Goal: Transaction & Acquisition: Book appointment/travel/reservation

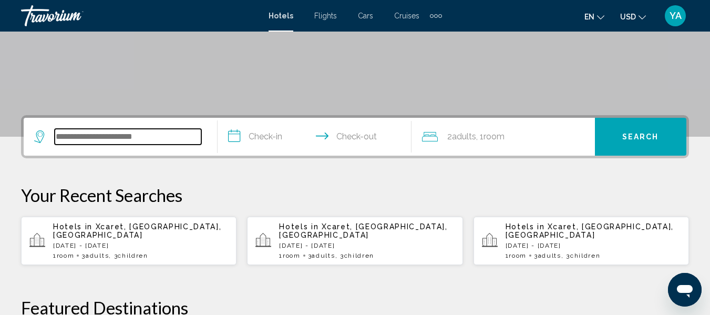
click at [190, 134] on input "Search widget" at bounding box center [128, 137] width 147 height 16
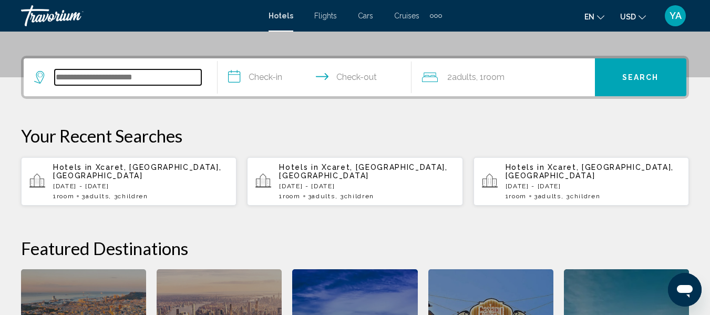
scroll to position [260, 0]
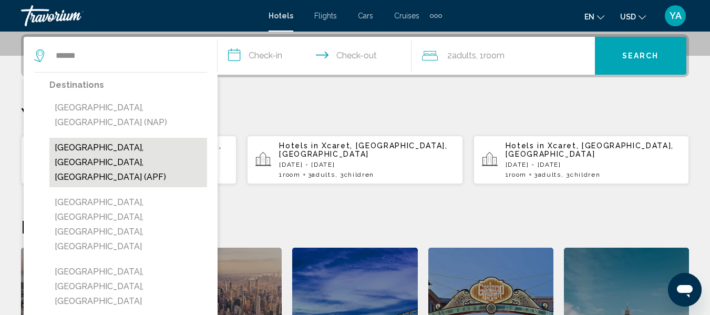
click at [188, 138] on button "[GEOGRAPHIC_DATA], [GEOGRAPHIC_DATA], [GEOGRAPHIC_DATA] (APF)" at bounding box center [128, 162] width 158 height 49
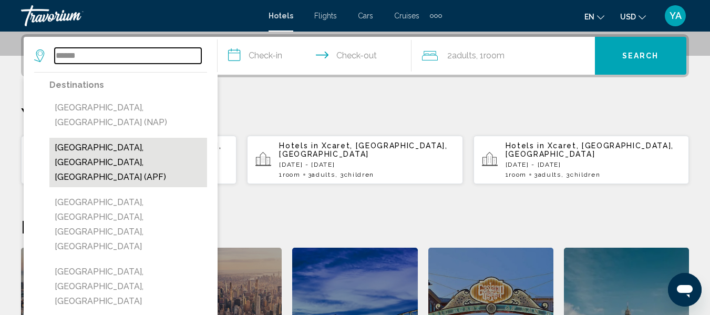
type input "**********"
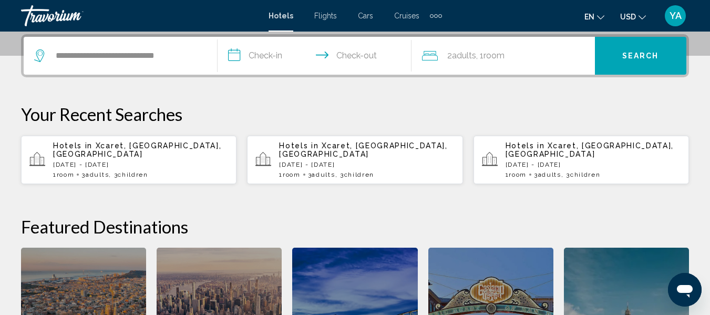
click at [285, 56] on input "**********" at bounding box center [316, 57] width 198 height 41
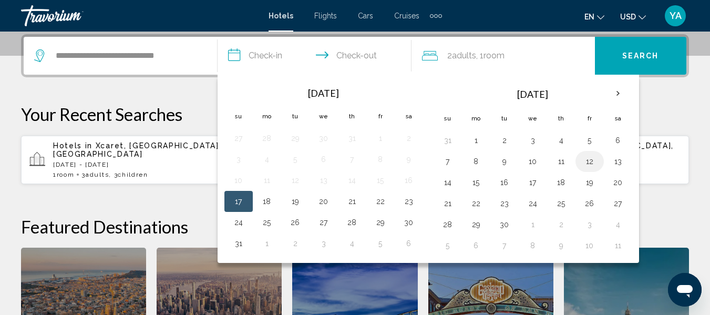
click at [595, 161] on button "12" at bounding box center [589, 161] width 17 height 15
click at [374, 55] on input "**********" at bounding box center [316, 57] width 198 height 41
click at [290, 56] on input "**********" at bounding box center [316, 57] width 198 height 41
click at [581, 160] on button "12" at bounding box center [589, 161] width 17 height 15
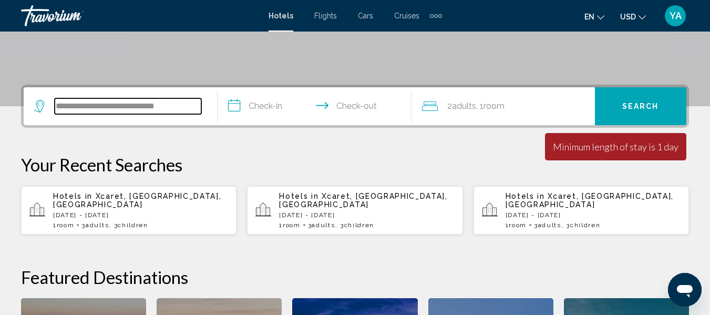
click at [195, 111] on input "**********" at bounding box center [128, 106] width 147 height 16
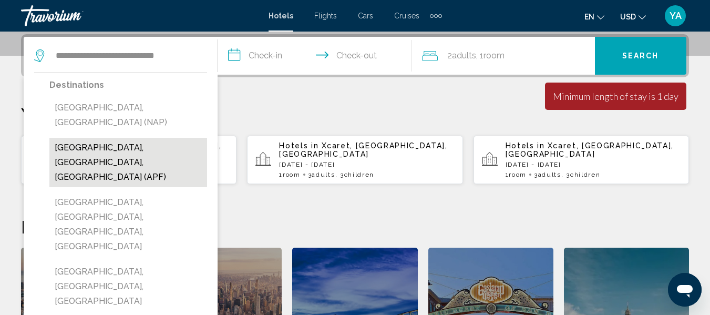
click at [172, 138] on button "[GEOGRAPHIC_DATA], [GEOGRAPHIC_DATA], [GEOGRAPHIC_DATA] (APF)" at bounding box center [128, 162] width 158 height 49
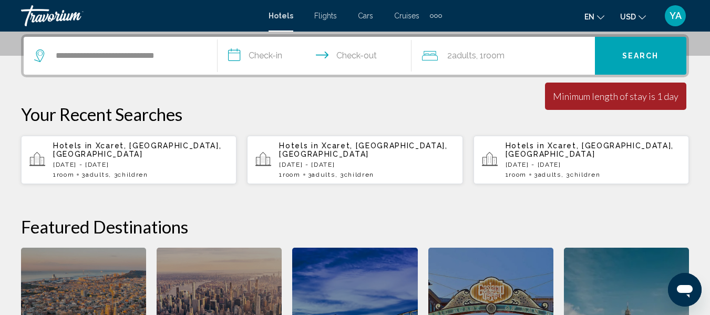
click at [301, 61] on input "**********" at bounding box center [316, 57] width 198 height 41
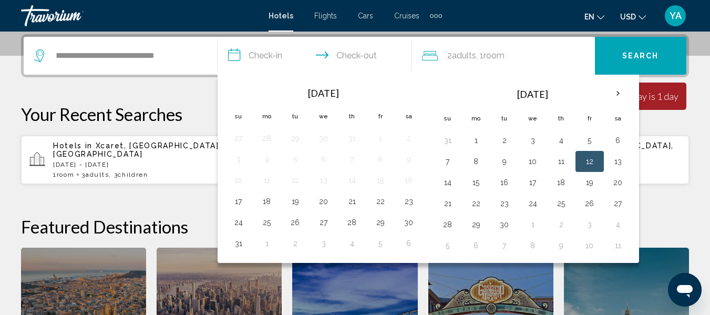
click at [585, 165] on button "12" at bounding box center [589, 161] width 17 height 15
click at [444, 188] on button "14" at bounding box center [447, 182] width 17 height 15
type input "**********"
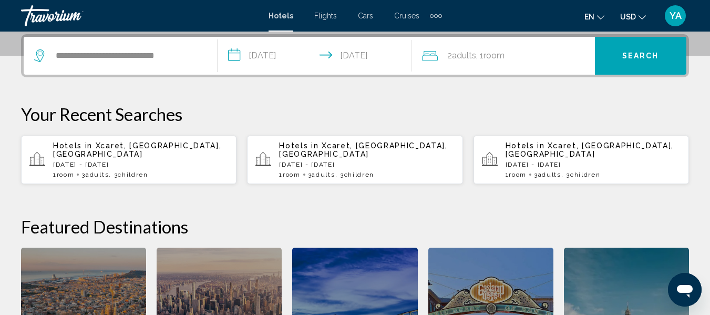
click at [500, 56] on span "Room" at bounding box center [493, 55] width 21 height 10
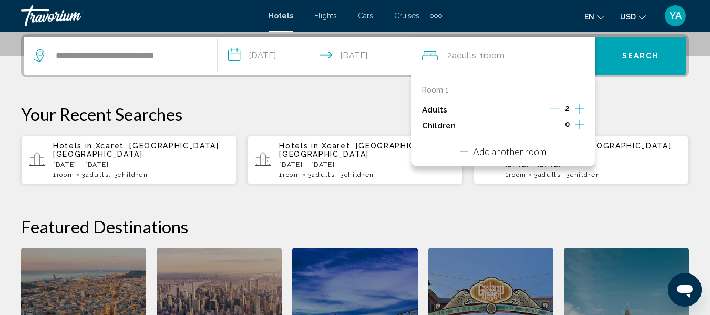
click at [578, 118] on icon "Increment children" at bounding box center [579, 124] width 9 height 13
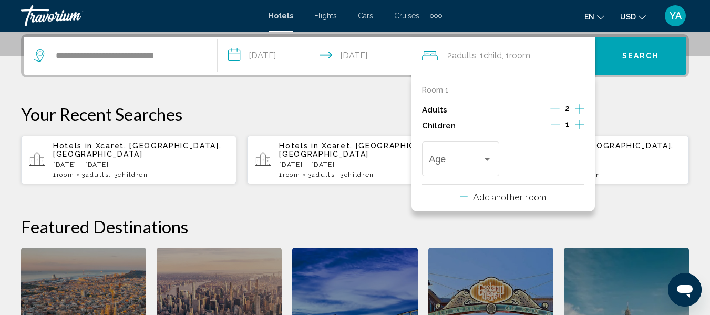
click at [579, 126] on icon "Increment children" at bounding box center [579, 124] width 9 height 13
click at [469, 164] on span "Travelers: 2 adults, 2 children" at bounding box center [456, 161] width 54 height 11
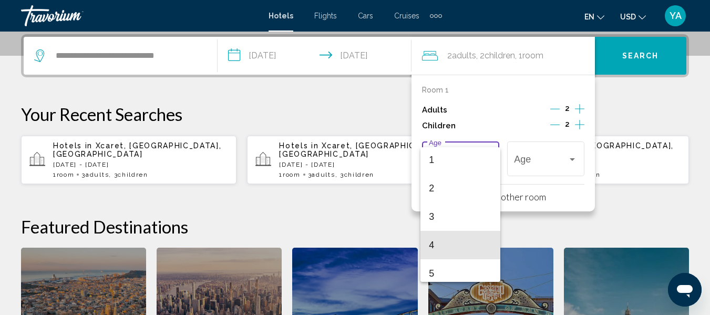
scroll to position [55, 0]
click at [457, 252] on span "5" at bounding box center [460, 248] width 63 height 28
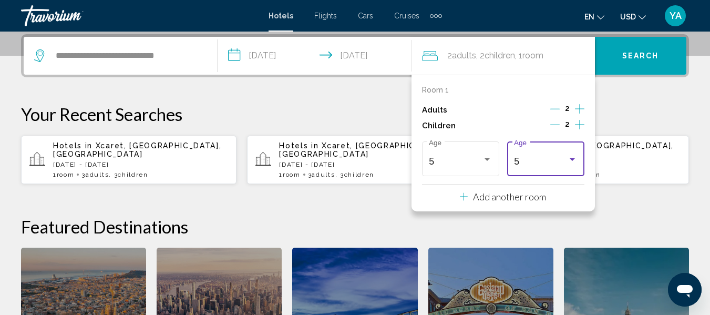
click at [558, 164] on div "5" at bounding box center [541, 161] width 54 height 11
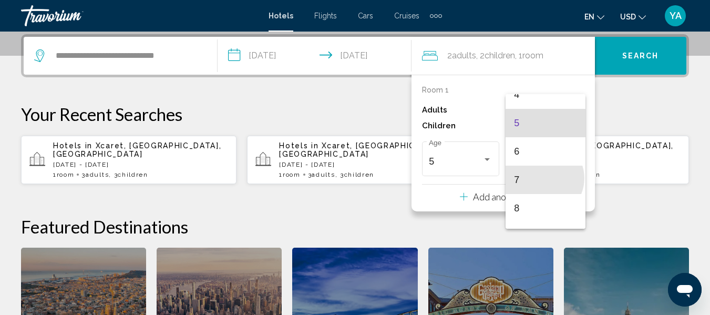
scroll to position [140, 0]
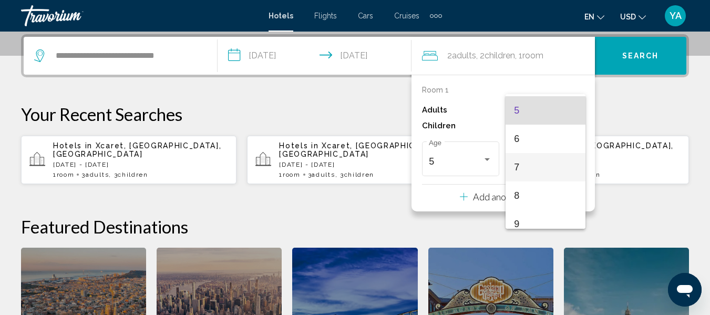
click at [548, 168] on span "7" at bounding box center [545, 167] width 63 height 28
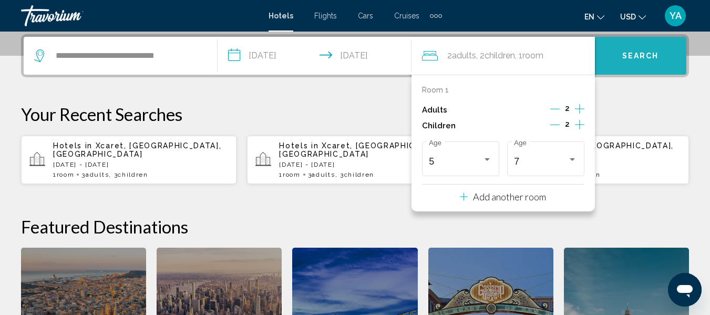
click at [662, 63] on button "Search" at bounding box center [640, 56] width 91 height 38
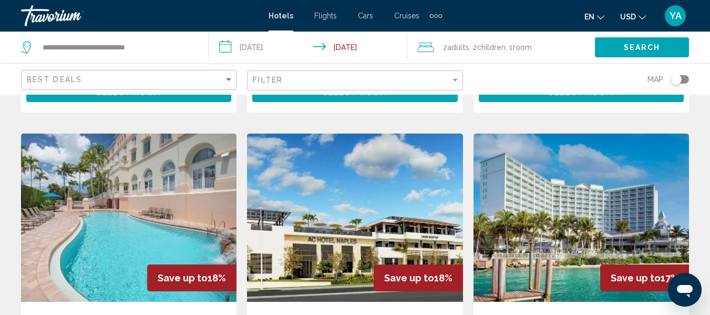
scroll to position [1299, 0]
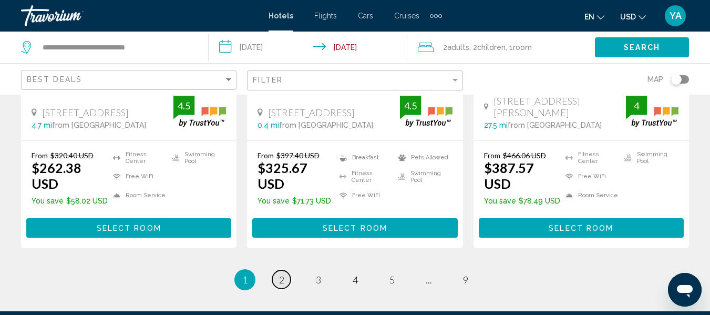
click at [282, 274] on span "2" at bounding box center [281, 280] width 5 height 12
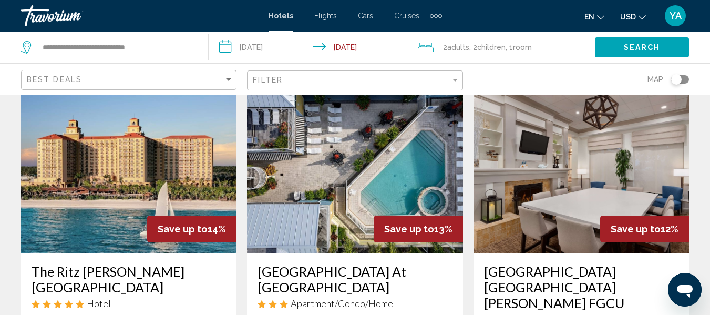
scroll to position [473, 0]
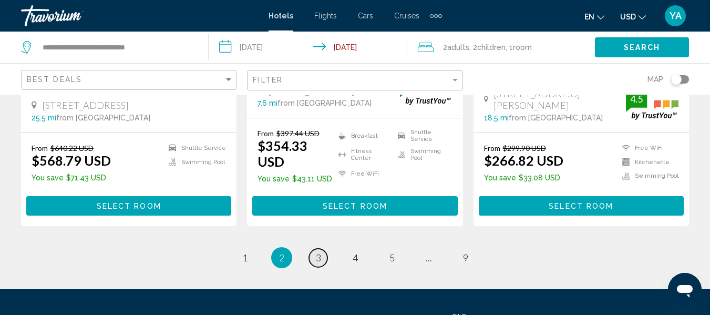
click at [320, 248] on link "page 3" at bounding box center [318, 257] width 18 height 18
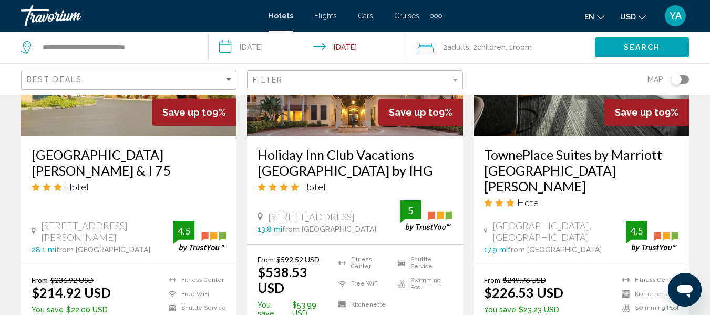
scroll to position [1025, 0]
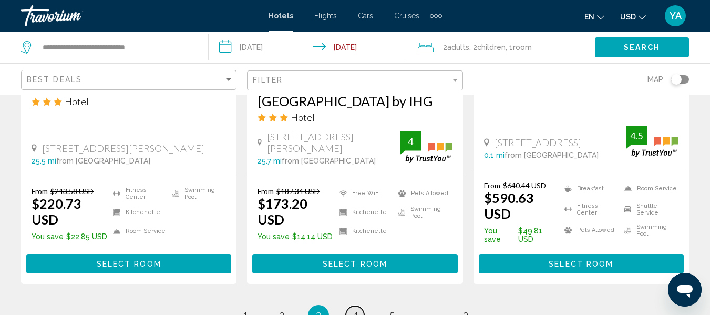
click at [355, 306] on link "page 4" at bounding box center [355, 315] width 18 height 18
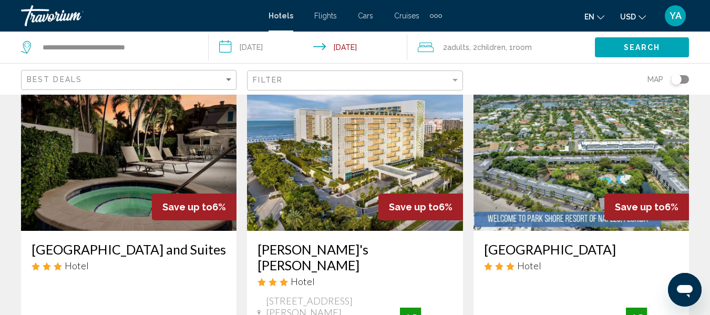
scroll to position [484, 0]
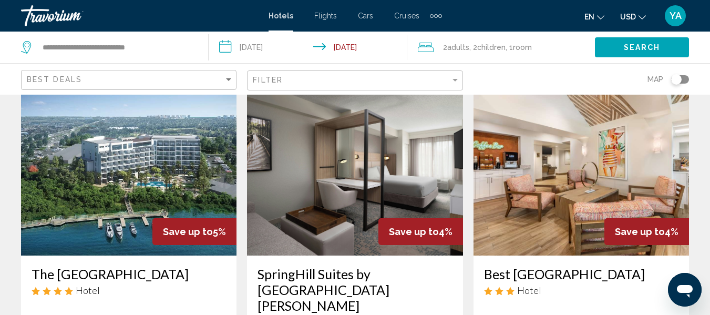
scroll to position [82, 0]
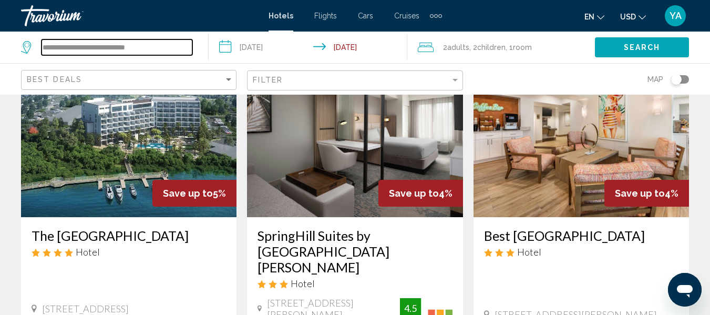
click at [189, 42] on input "**********" at bounding box center [117, 47] width 151 height 16
type input "*"
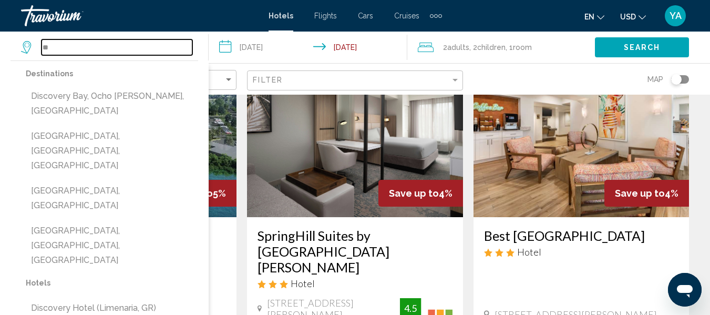
type input "*"
paste input "**********"
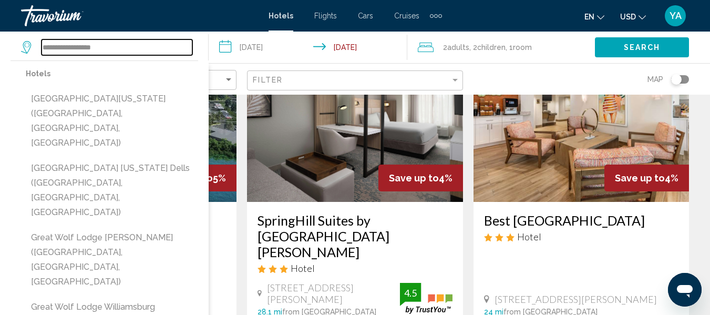
scroll to position [89, 0]
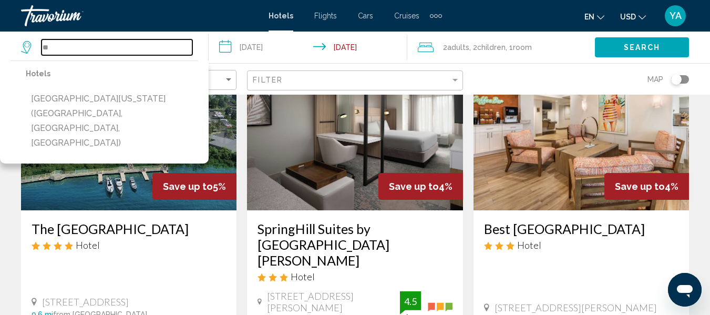
type input "*"
paste input "**********"
type input "*"
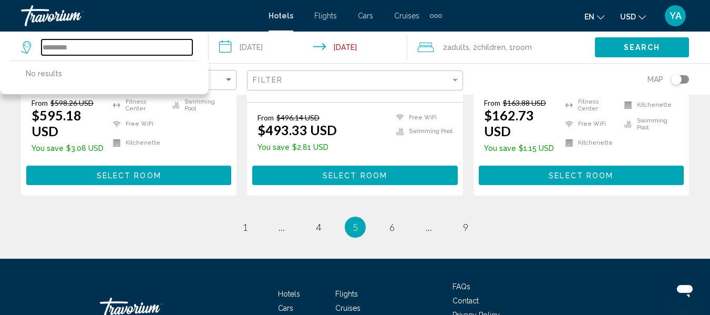
scroll to position [1527, 0]
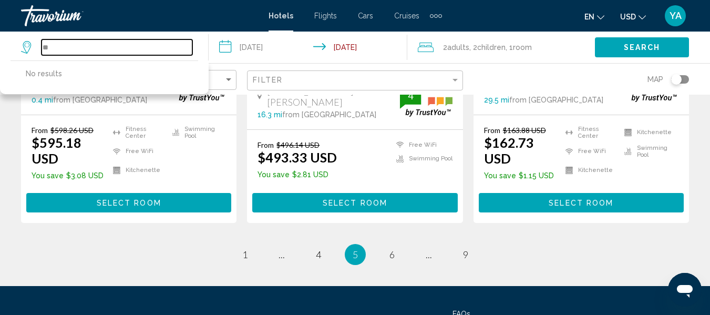
type input "*"
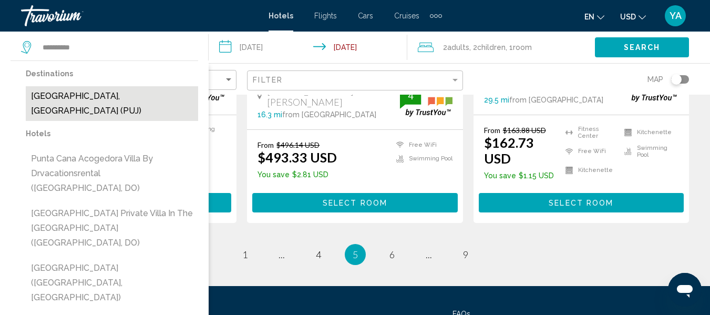
click at [94, 93] on button "[GEOGRAPHIC_DATA], [GEOGRAPHIC_DATA] (PUJ)" at bounding box center [112, 103] width 172 height 35
type input "**********"
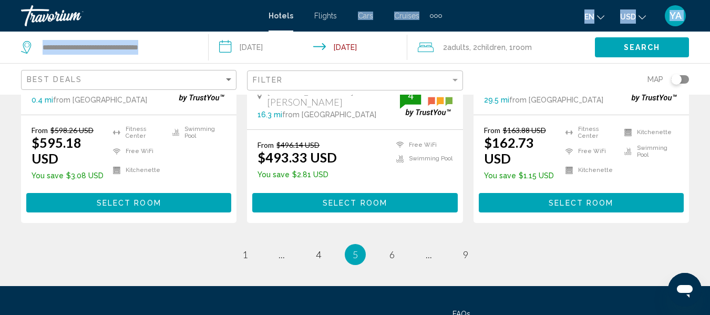
drag, startPoint x: 347, startPoint y: 28, endPoint x: 330, endPoint y: 43, distance: 22.3
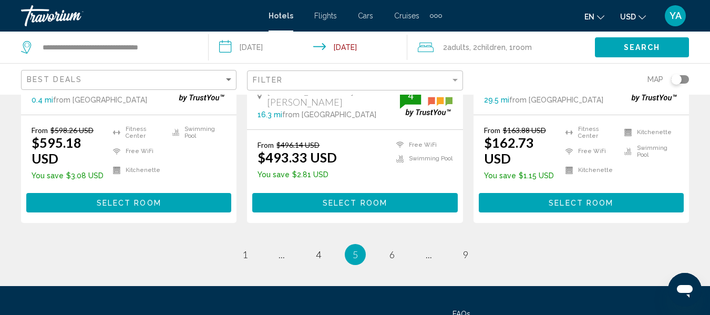
click at [330, 43] on input "**********" at bounding box center [310, 49] width 202 height 35
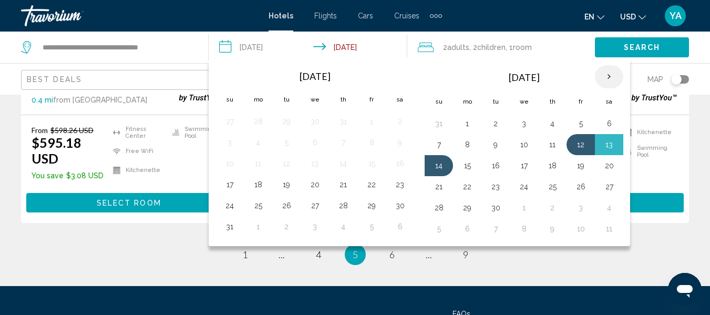
click at [610, 77] on th "Next month" at bounding box center [609, 76] width 28 height 23
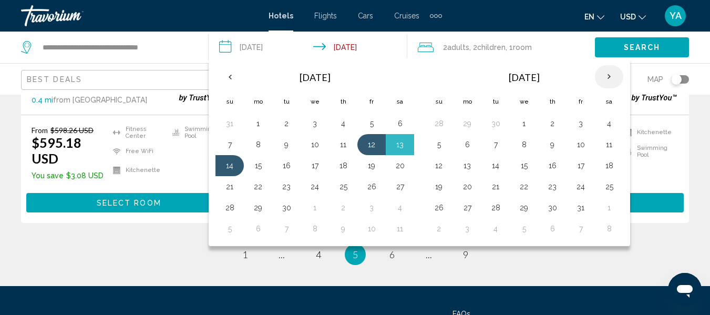
click at [610, 77] on th "Next month" at bounding box center [609, 76] width 28 height 23
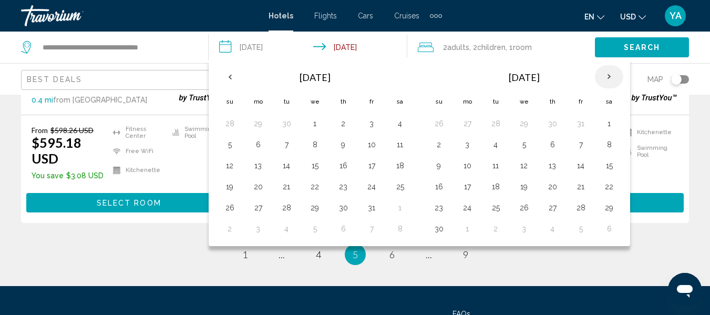
click at [610, 77] on th "Next month" at bounding box center [609, 76] width 28 height 23
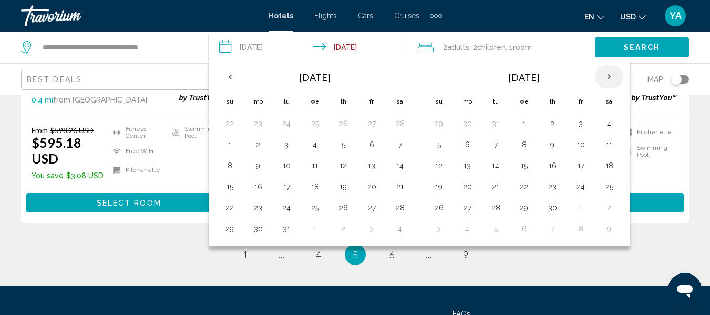
click at [610, 77] on th "Next month" at bounding box center [609, 76] width 28 height 23
click at [233, 72] on th "Previous month" at bounding box center [229, 76] width 28 height 23
click at [603, 79] on th "Next month" at bounding box center [609, 76] width 28 height 23
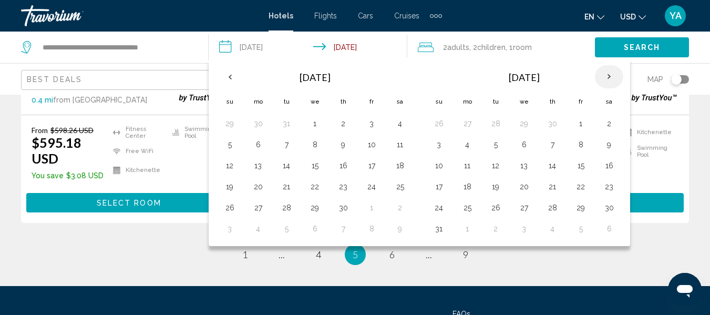
click at [603, 79] on th "Next month" at bounding box center [609, 76] width 28 height 23
click at [579, 123] on button "5" at bounding box center [580, 123] width 17 height 15
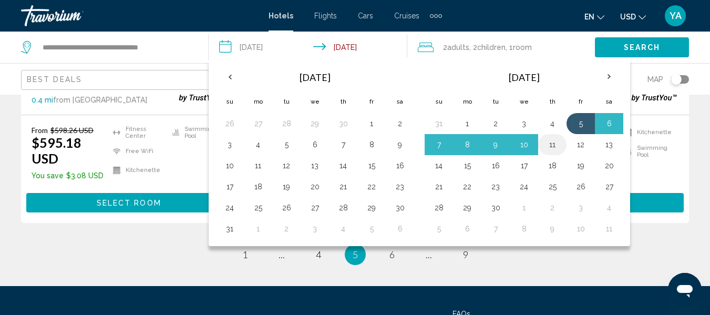
click at [553, 141] on button "11" at bounding box center [552, 144] width 17 height 15
type input "**********"
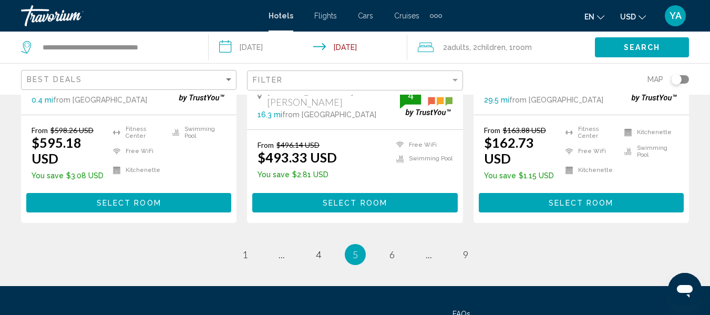
click at [552, 45] on div "2 Adult Adults , 2 Child Children , 1 Room rooms" at bounding box center [506, 47] width 177 height 15
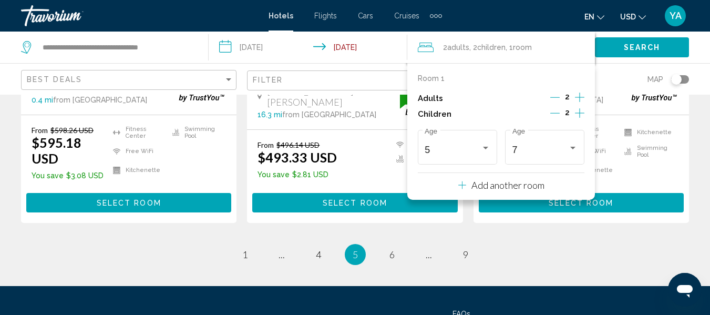
click at [463, 181] on icon "Travelers: 2 adults, 2 children" at bounding box center [462, 185] width 8 height 13
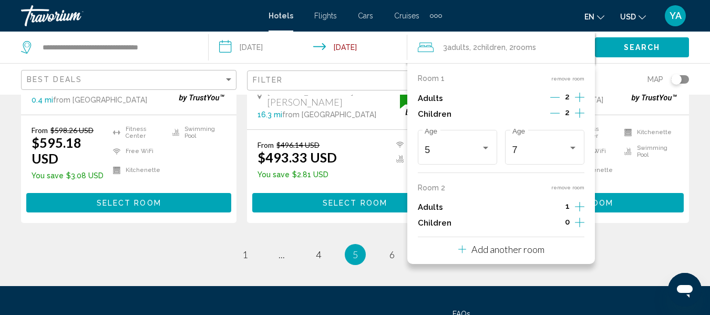
click at [579, 119] on icon "Increment children" at bounding box center [579, 113] width 9 height 13
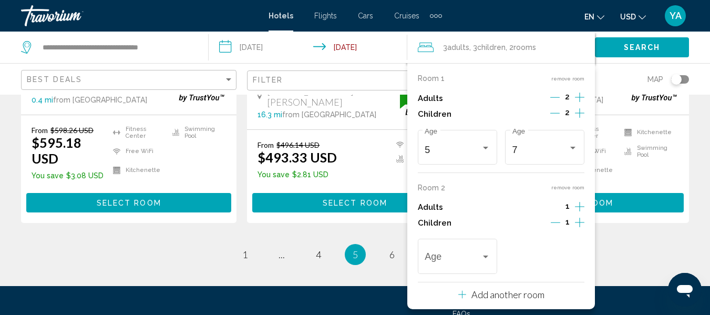
click at [579, 119] on icon "Increment children" at bounding box center [579, 113] width 9 height 13
click at [490, 255] on div "Travelers: 3 adults, 4 children" at bounding box center [485, 257] width 9 height 8
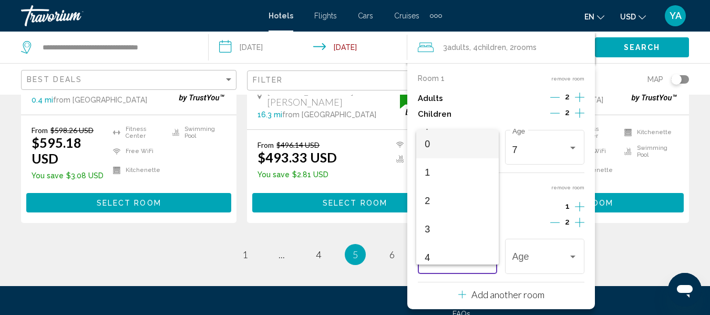
click at [575, 98] on div at bounding box center [355, 157] width 710 height 315
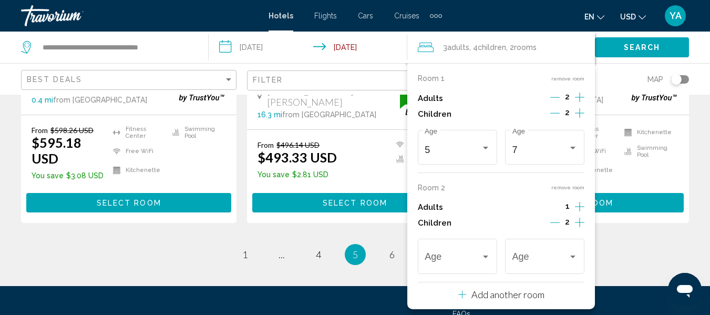
click at [583, 97] on icon "Increment adults" at bounding box center [579, 97] width 9 height 13
click at [581, 116] on icon "Increment children" at bounding box center [579, 113] width 9 height 13
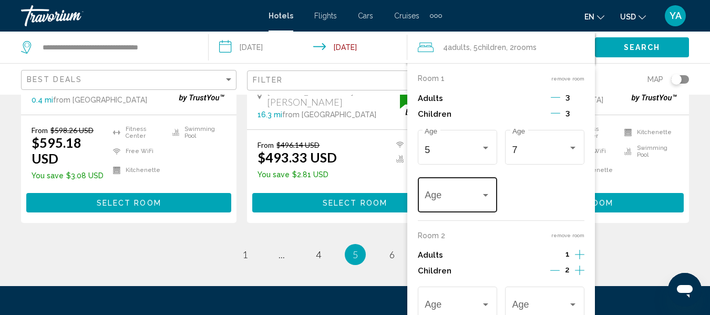
click at [468, 207] on div "Age" at bounding box center [456, 193] width 65 height 37
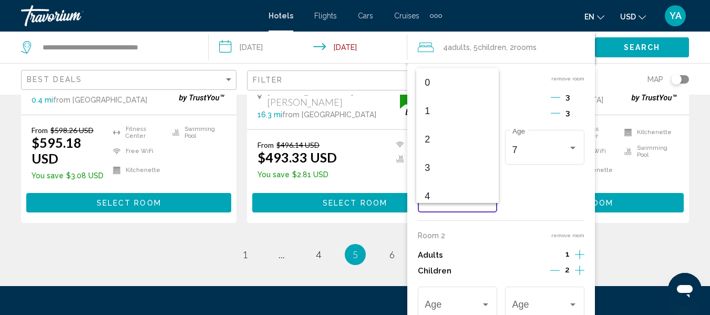
scroll to position [348, 0]
click at [465, 190] on span "16" at bounding box center [456, 188] width 65 height 28
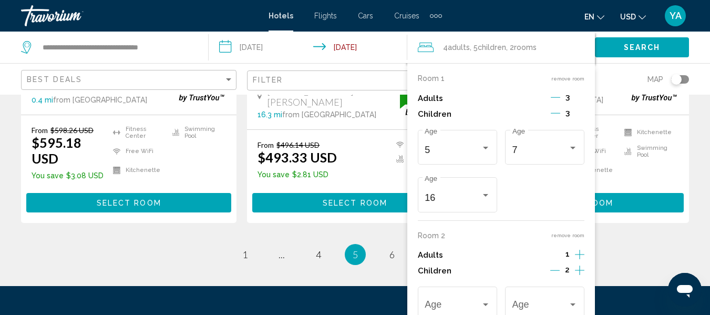
click at [578, 103] on icon "Increment adults" at bounding box center [579, 97] width 9 height 13
click at [554, 270] on icon "Decrement children" at bounding box center [554, 269] width 9 height 9
click at [554, 270] on icon "Decrement children" at bounding box center [555, 269] width 9 height 9
click at [463, 292] on icon "Travelers: 5 adults, 3 children" at bounding box center [462, 297] width 8 height 13
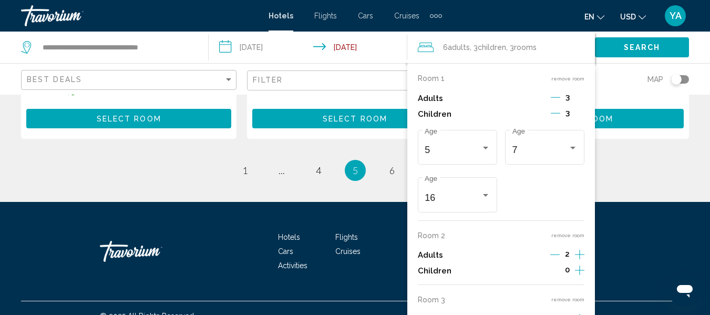
drag, startPoint x: 587, startPoint y: 179, endPoint x: 589, endPoint y: 219, distance: 40.5
click at [589, 219] on div "Room 1 remove room Adults 3 Children 3 5 Age [DEMOGRAPHIC_DATA] Age [DEMOGRAPHI…" at bounding box center [501, 219] width 188 height 313
click at [490, 293] on div "Room 1 remove room Adults 3 Children 3 5 Age [DEMOGRAPHIC_DATA] Age [DEMOGRAPHI…" at bounding box center [501, 219] width 188 height 313
click at [572, 235] on button "remove room" at bounding box center [567, 235] width 33 height 7
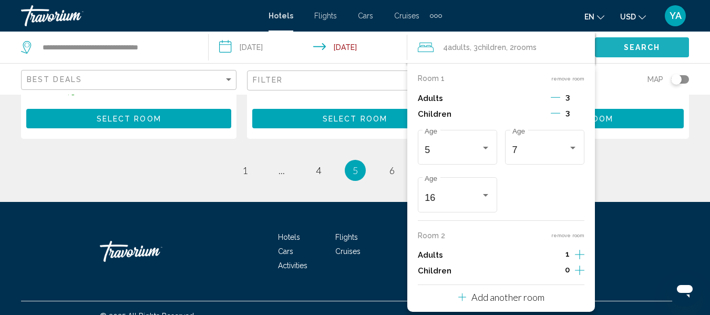
click at [633, 48] on span "Search" at bounding box center [642, 48] width 37 height 8
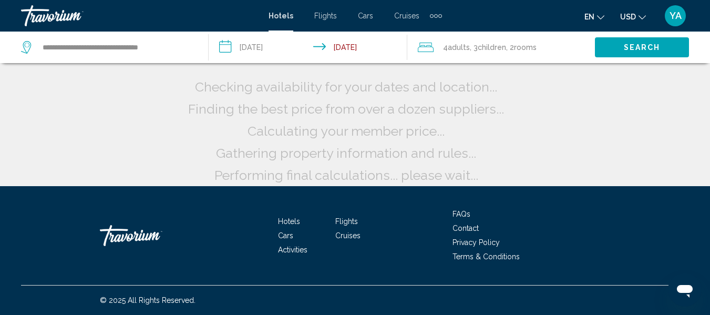
scroll to position [30, 0]
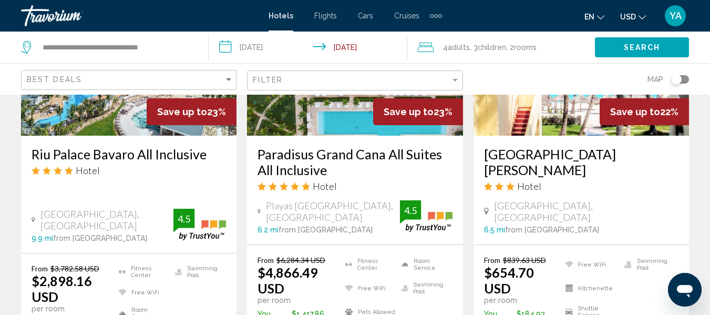
scroll to position [1036, 0]
